Goal: Complete application form

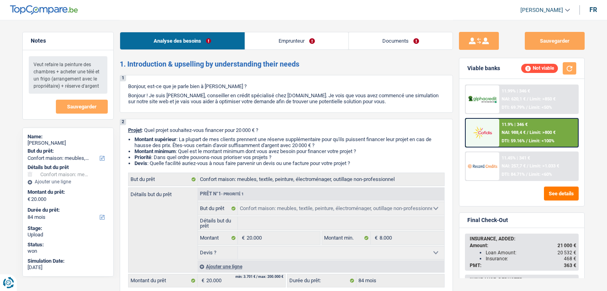
select select "household"
select select "84"
select select "household"
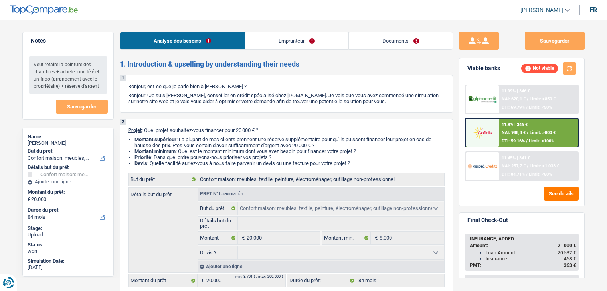
select select "84"
select select "mutuality"
select select "familyAllowances"
select select "mutualityIndemnity"
select select "familyAllowances"
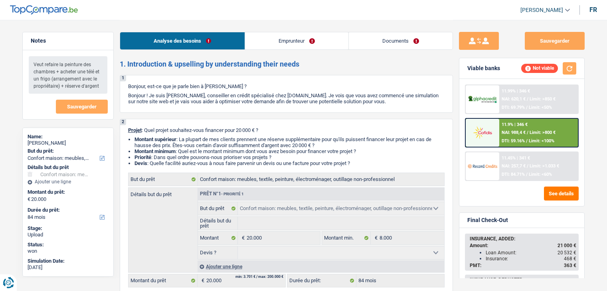
select select "rents"
select select "personalLoan"
select select "homeFurnishingOrRelocation"
select select "84"
select select "household"
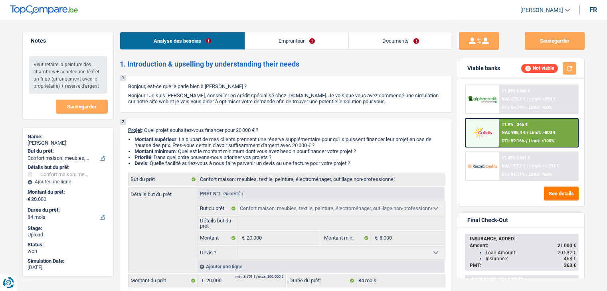
select select "household"
select select "84"
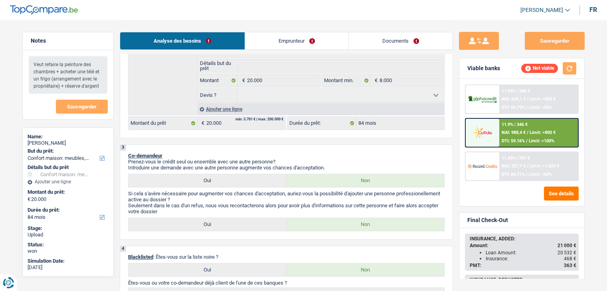
scroll to position [200, 0]
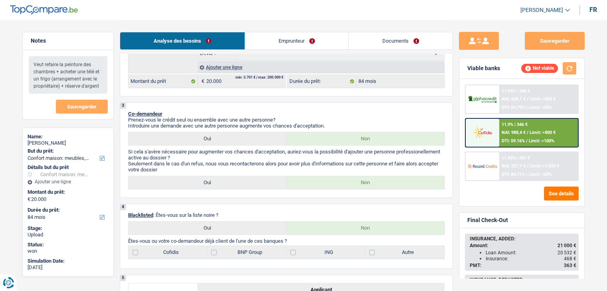
click at [271, 42] on link "Emprunteur" at bounding box center [296, 40] width 103 height 17
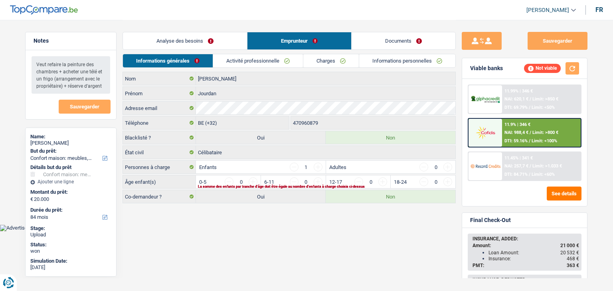
click at [229, 62] on link "Activité professionnelle" at bounding box center [258, 60] width 90 height 13
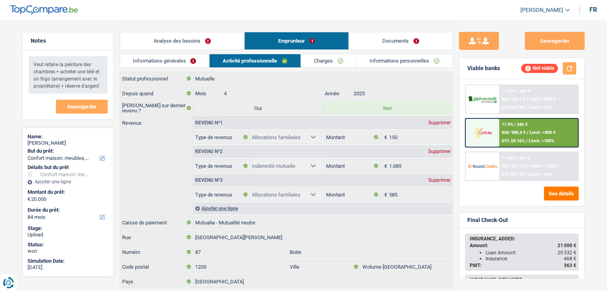
click at [212, 41] on link "Analyse des besoins" at bounding box center [182, 40] width 124 height 17
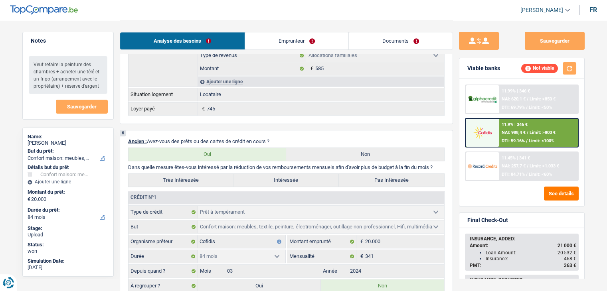
scroll to position [648, 0]
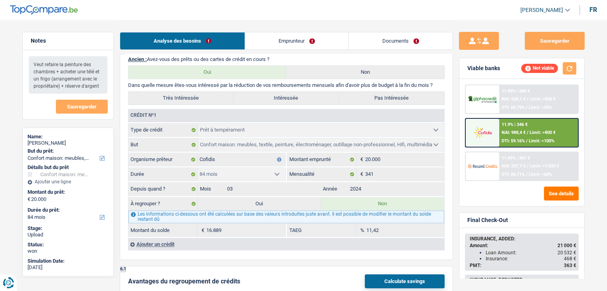
click at [384, 7] on header "[PERSON_NAME] Se déconnecter fr" at bounding box center [303, 10] width 607 height 20
